Goal: Find specific page/section: Find specific page/section

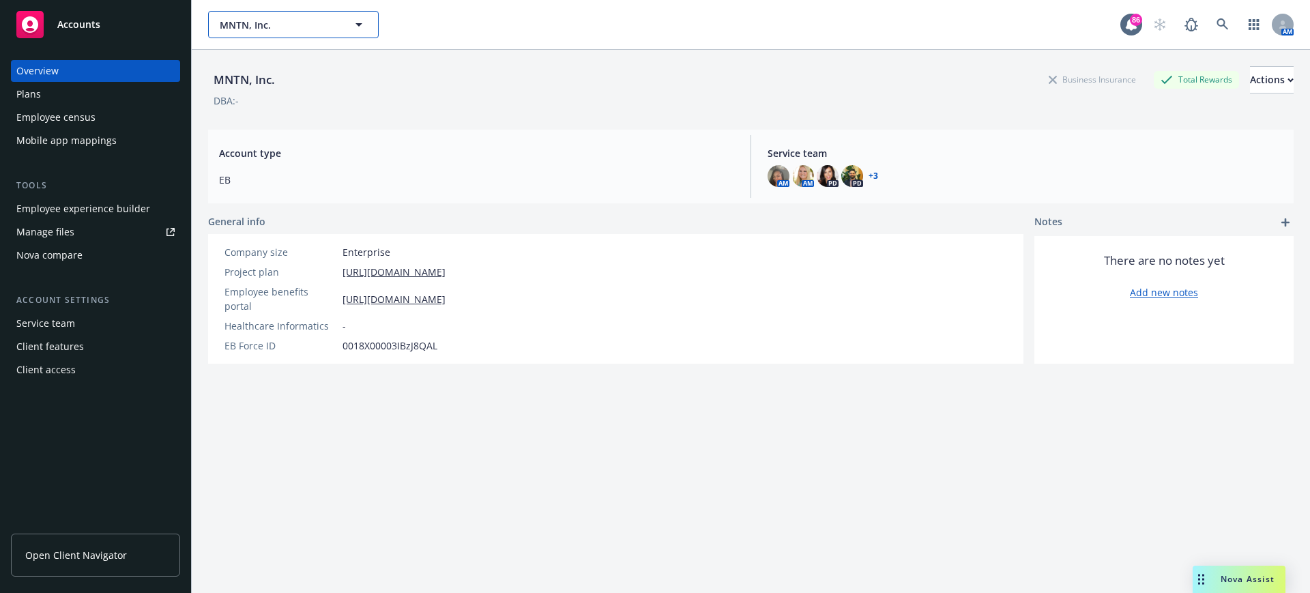
click at [276, 34] on button "MNTN, Inc." at bounding box center [293, 24] width 171 height 27
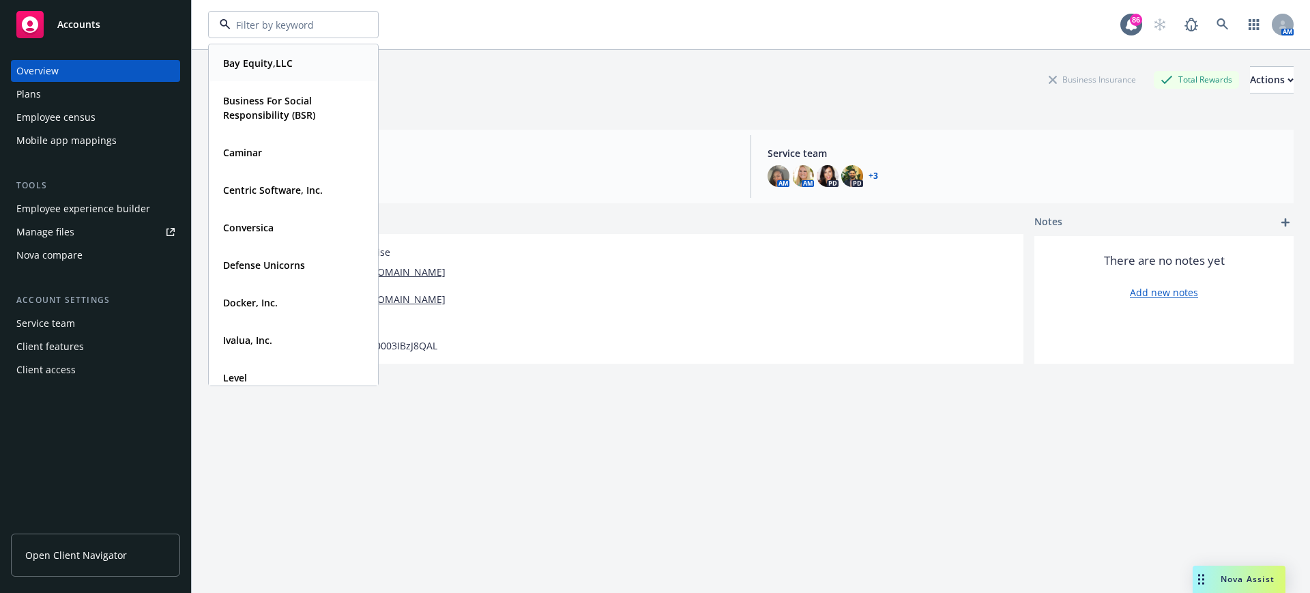
click at [264, 66] on strong "Bay Equity,LLC" at bounding box center [258, 63] width 70 height 13
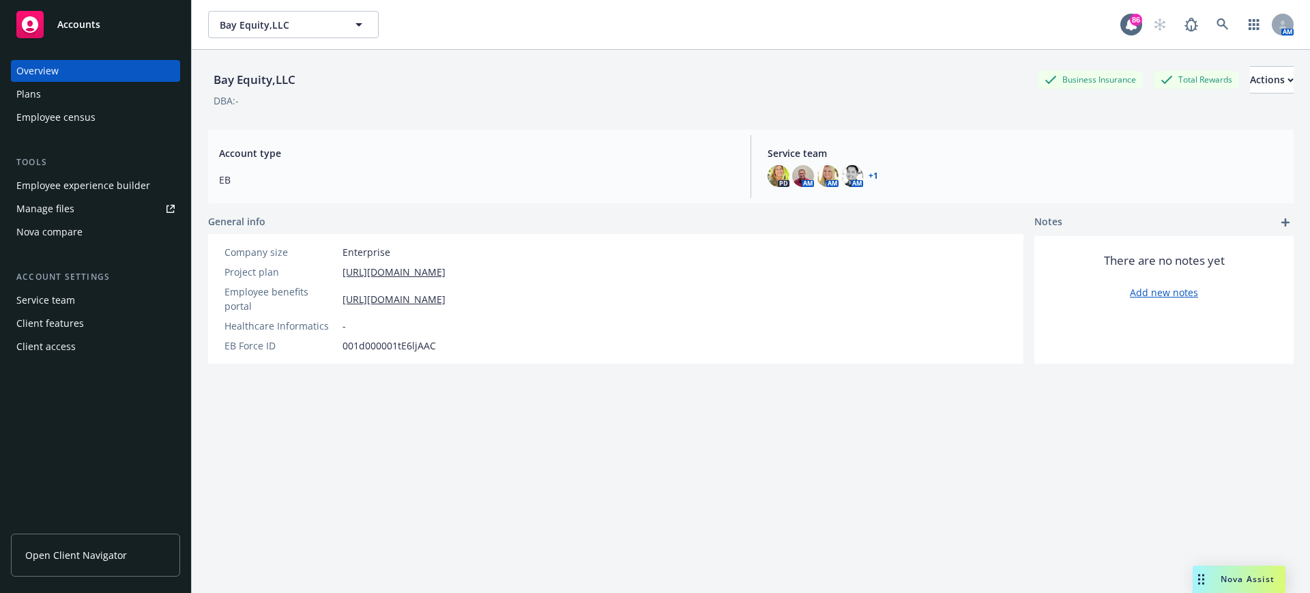
click at [110, 555] on span "Open Client Navigator" at bounding box center [76, 555] width 102 height 14
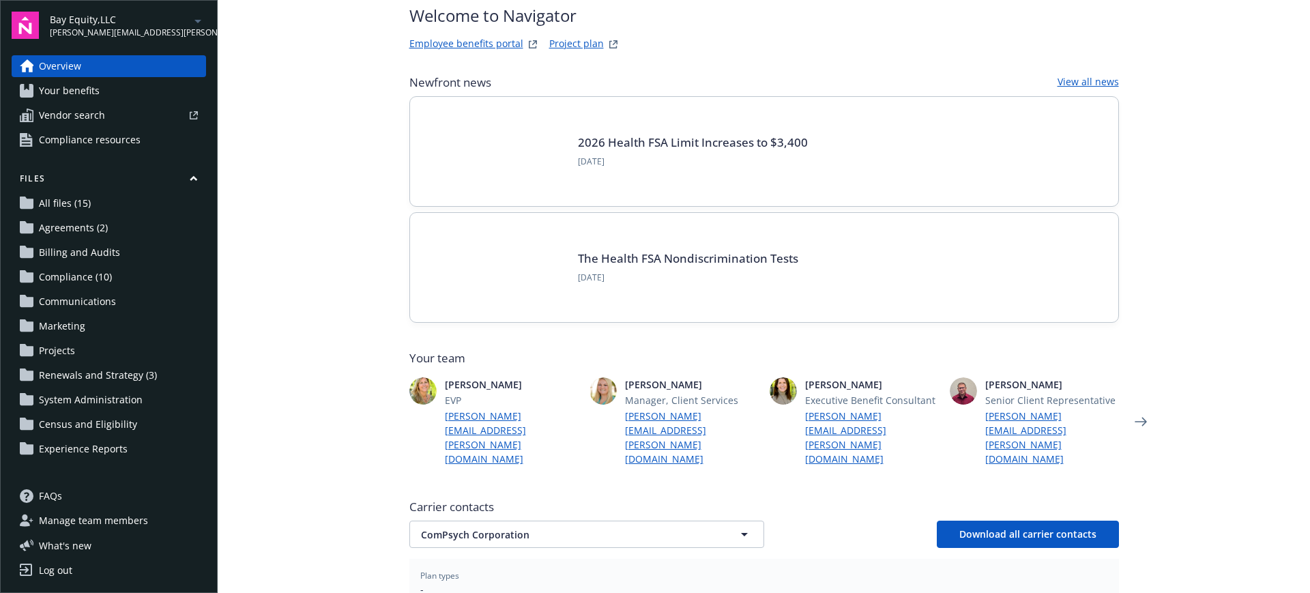
scroll to position [85, 0]
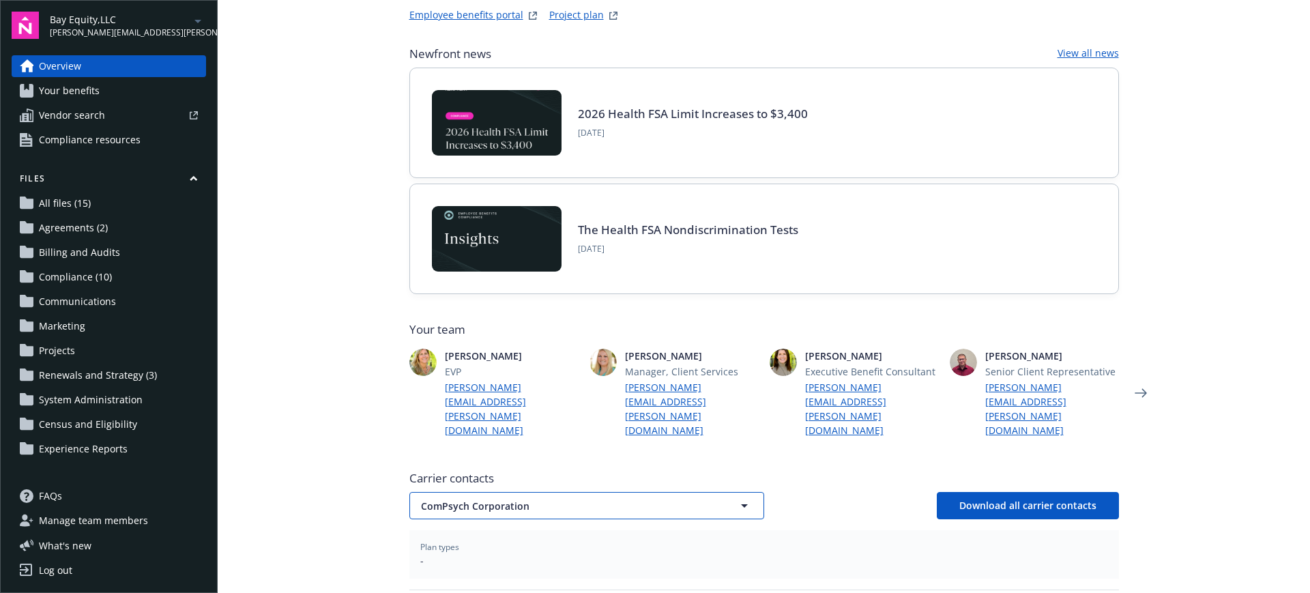
click at [445, 492] on button "ComPsych Corporation" at bounding box center [586, 505] width 355 height 27
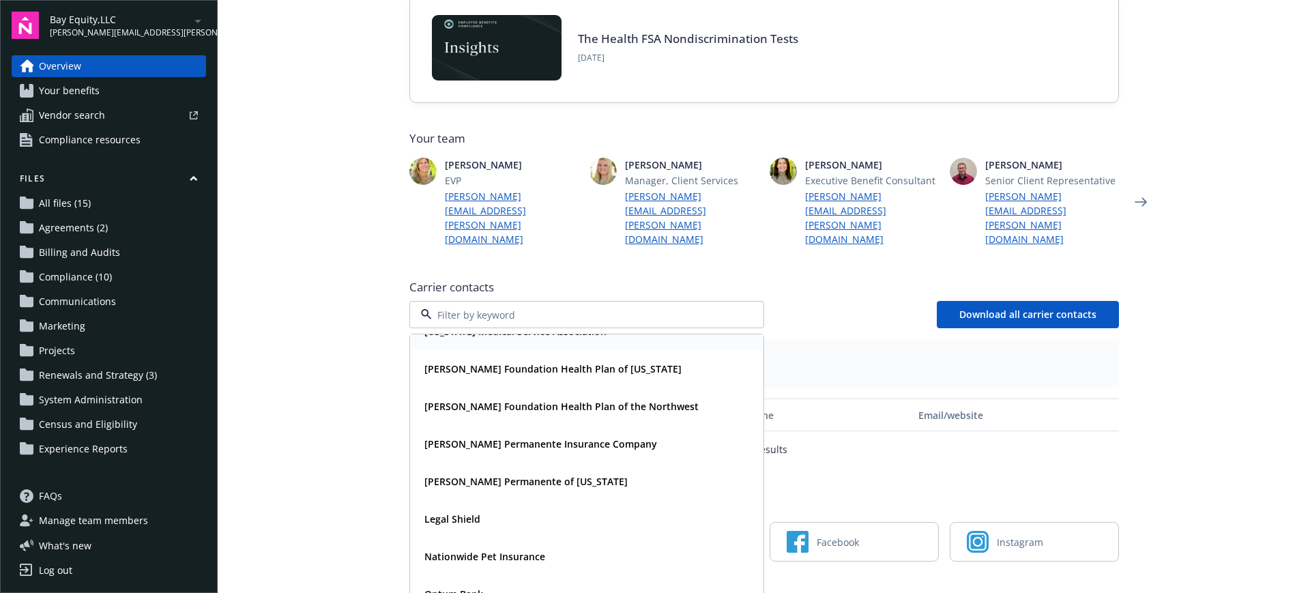
scroll to position [171, 0]
click at [477, 401] on strong "Kaiser Permanente Insurance Company" at bounding box center [540, 407] width 233 height 13
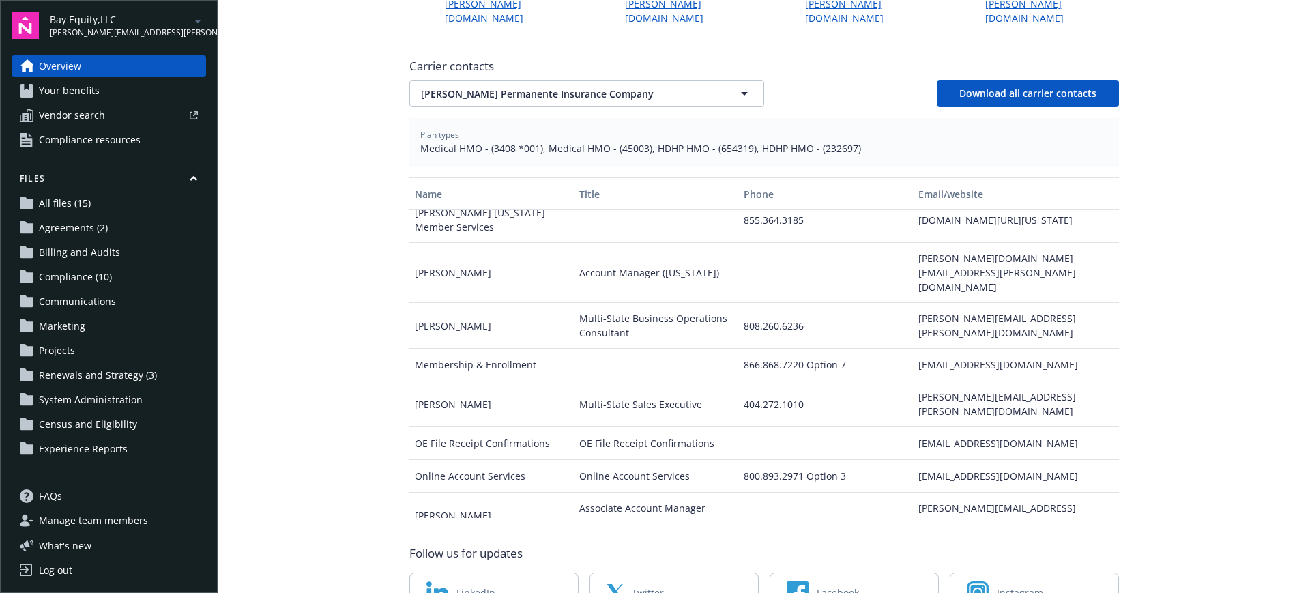
scroll to position [548, 0]
